Goal: Use online tool/utility: Utilize a website feature to perform a specific function

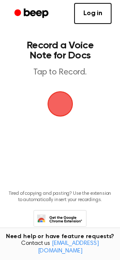
click at [63, 100] on span "button" at bounding box center [60, 104] width 26 height 26
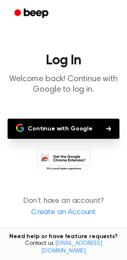
click at [77, 127] on button "Continue with Google" at bounding box center [64, 129] width 112 height 20
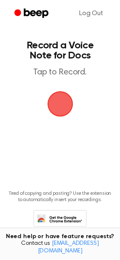
click at [66, 115] on span "button" at bounding box center [60, 104] width 26 height 26
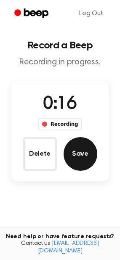
click at [85, 149] on button "Save" at bounding box center [81, 154] width 34 height 34
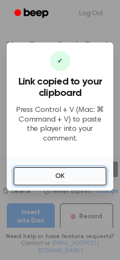
click at [66, 169] on button "OK" at bounding box center [59, 176] width 93 height 19
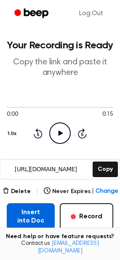
click at [35, 216] on button "Insert into Doc" at bounding box center [31, 216] width 48 height 27
